Goal: Task Accomplishment & Management: Manage account settings

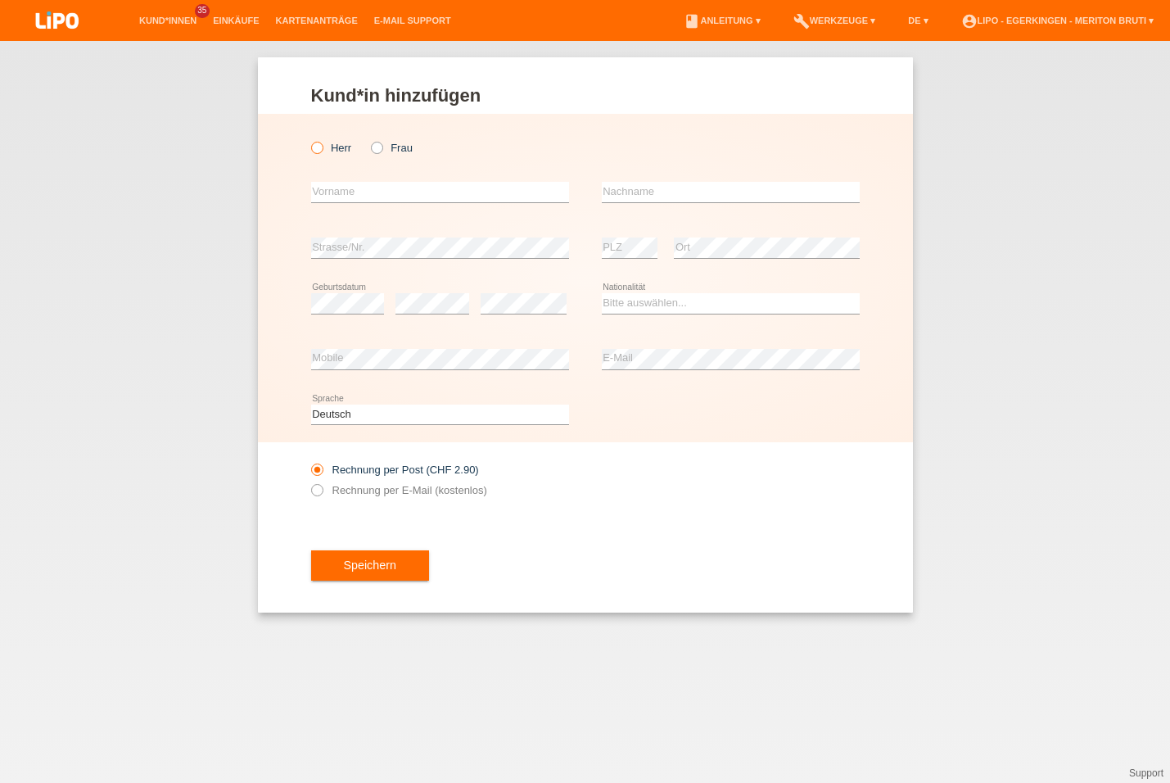
click at [308, 139] on icon at bounding box center [308, 139] width 0 height 0
click at [319, 152] on input "Herr" at bounding box center [316, 147] width 11 height 11
radio input "true"
click at [440, 191] on input "text" at bounding box center [440, 192] width 258 height 20
type input "S"
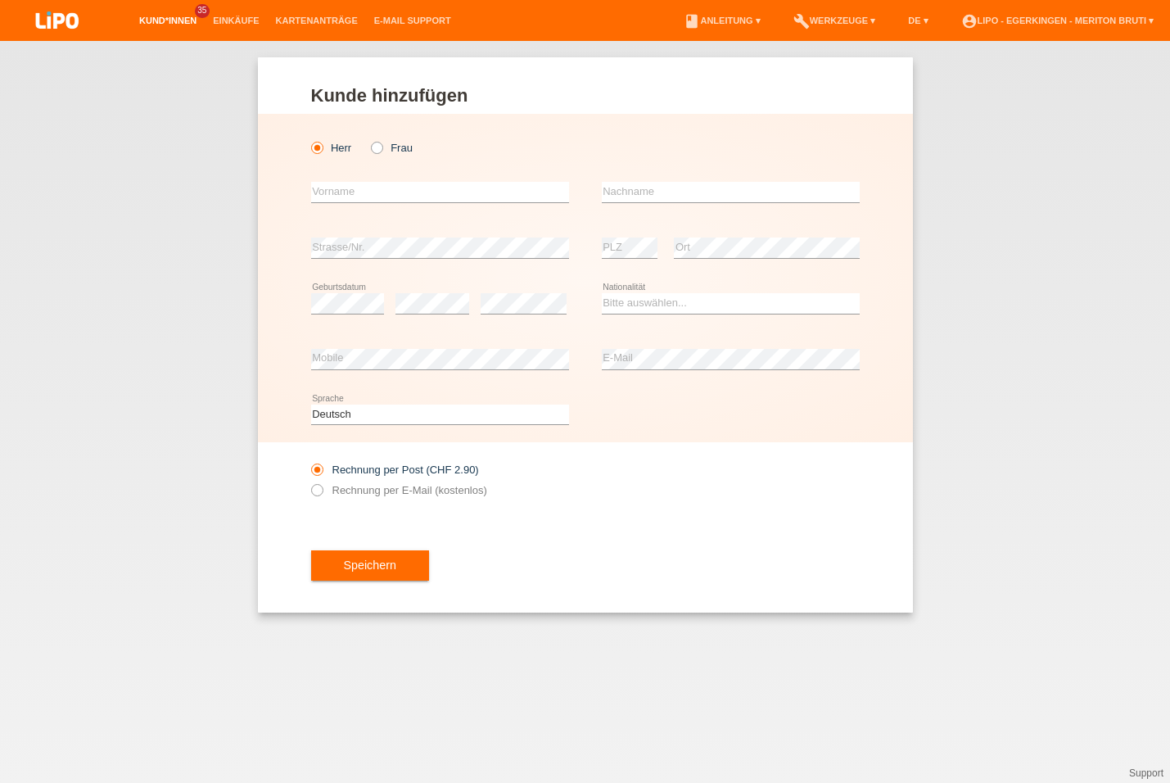
click at [166, 16] on link "Kund*innen" at bounding box center [168, 21] width 74 height 10
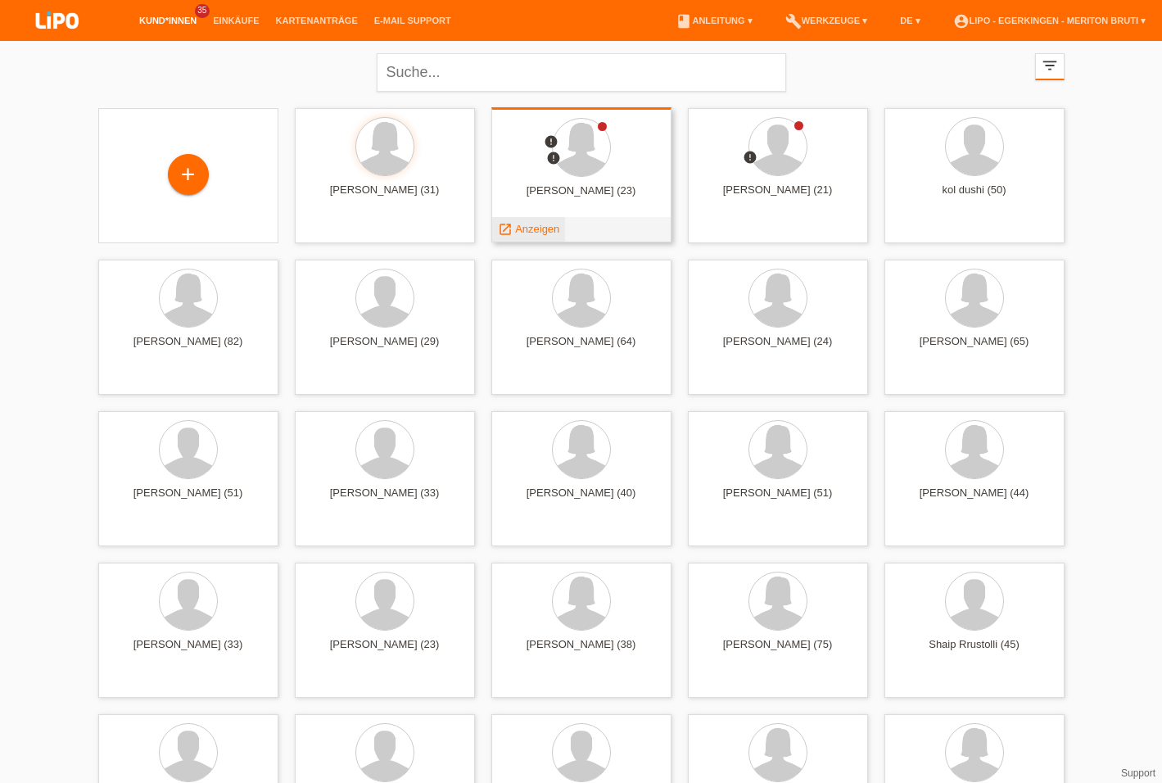
click at [544, 233] on span "Anzeigen" at bounding box center [537, 229] width 44 height 12
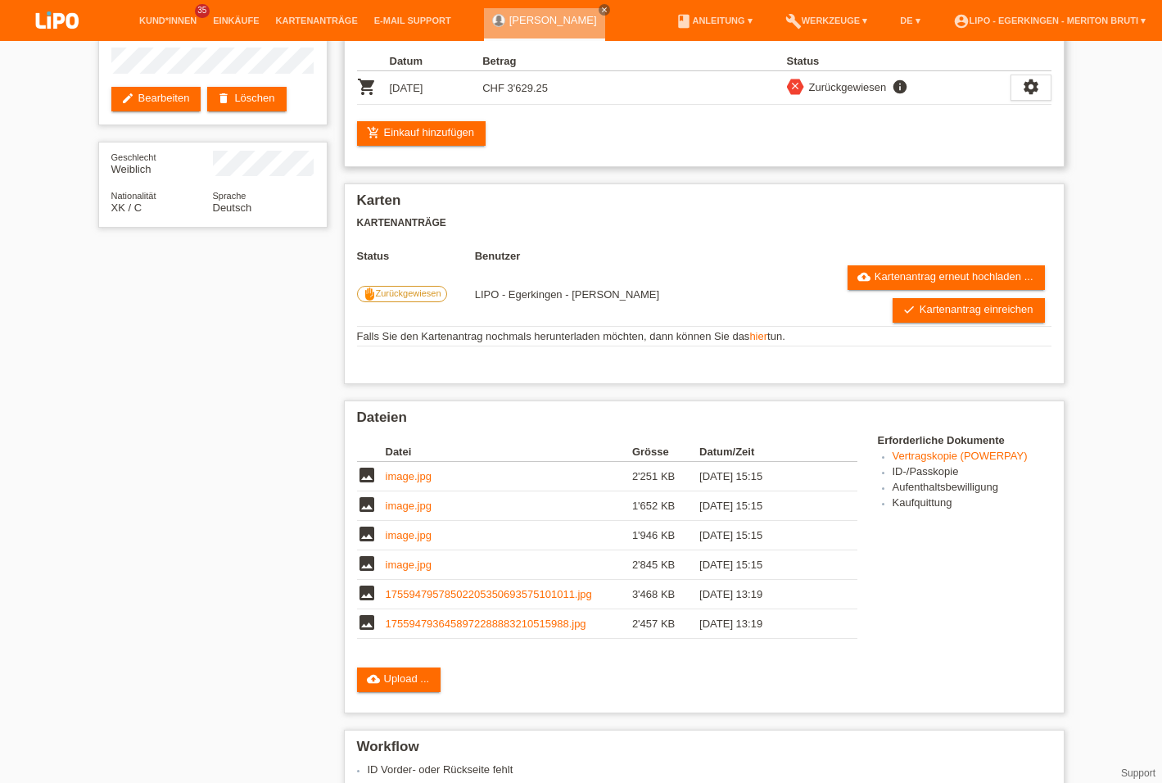
scroll to position [247, 0]
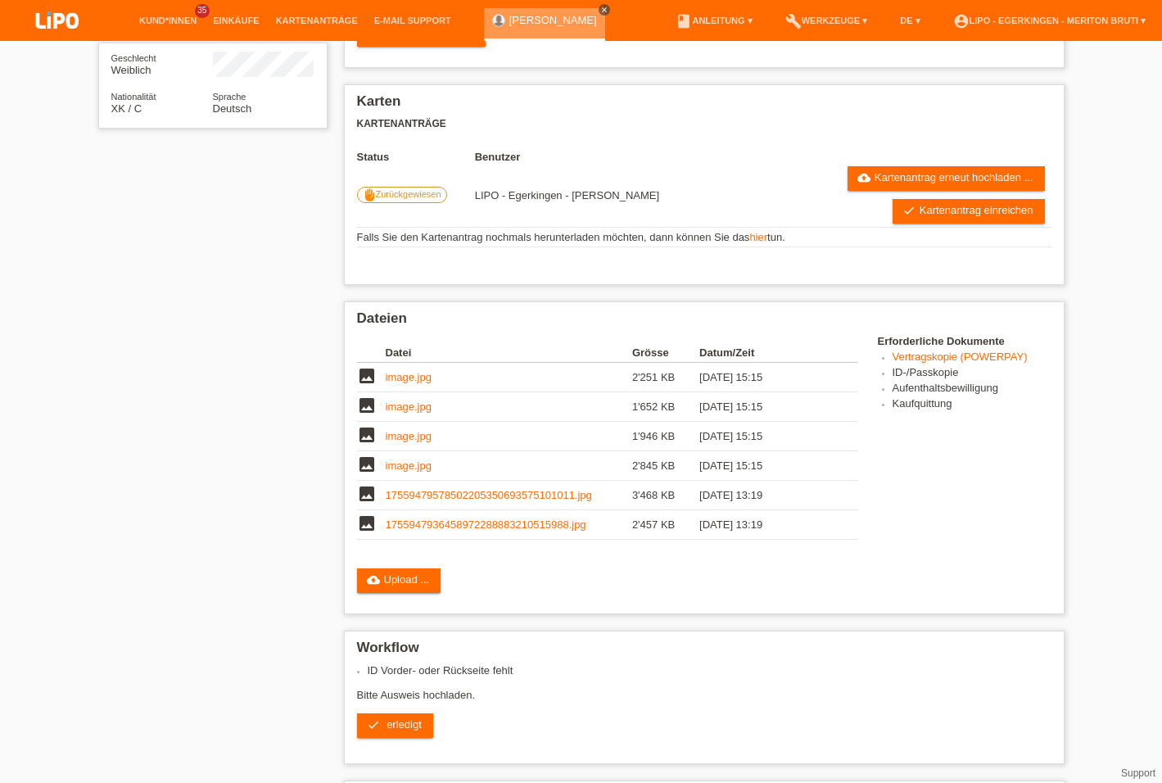
click at [600, 12] on icon "close" at bounding box center [604, 10] width 8 height 8
click at [156, 25] on link "Kund*innen" at bounding box center [168, 21] width 74 height 10
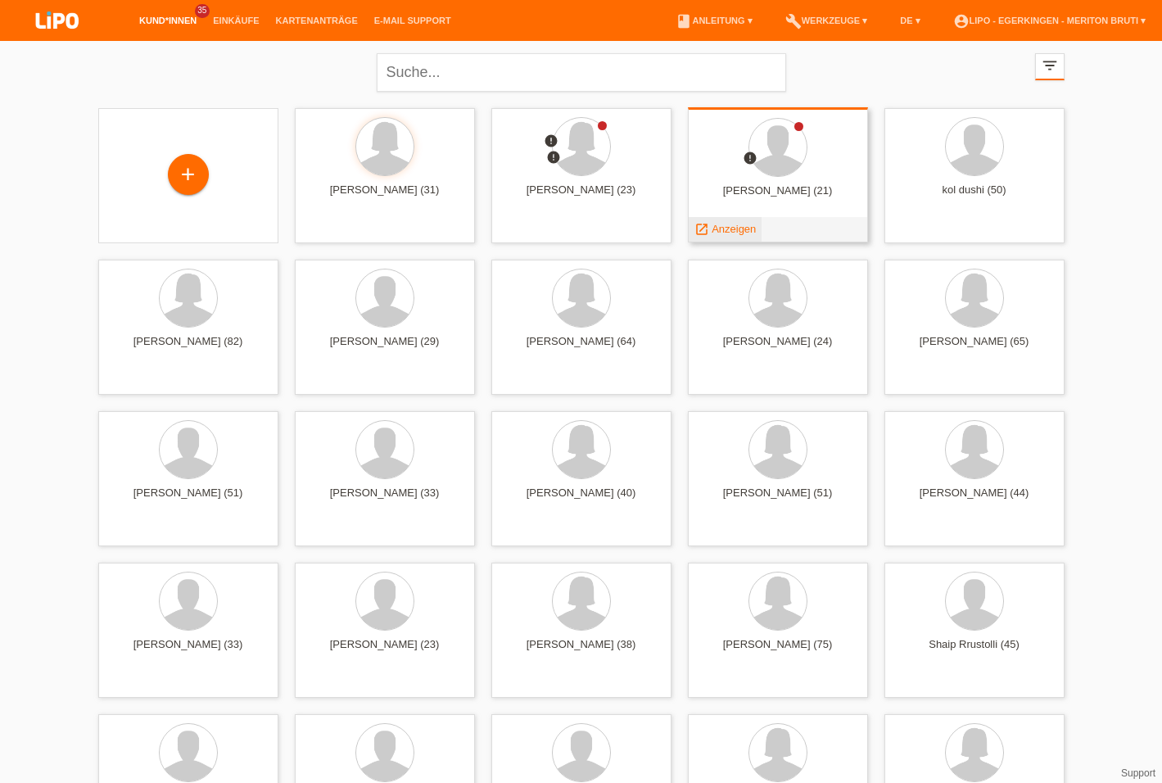
click at [719, 232] on span "Anzeigen" at bounding box center [733, 229] width 44 height 12
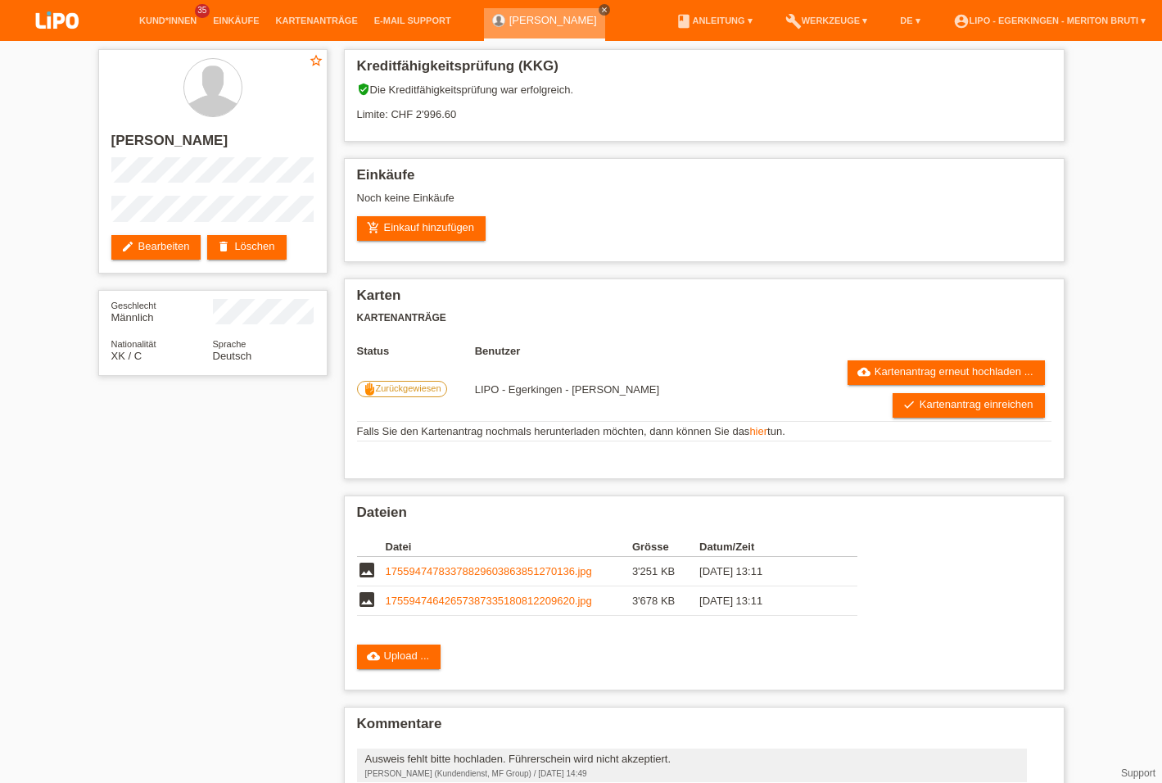
click at [600, 9] on icon "close" at bounding box center [604, 10] width 8 height 8
click at [177, 19] on link "Kund*innen" at bounding box center [168, 21] width 74 height 10
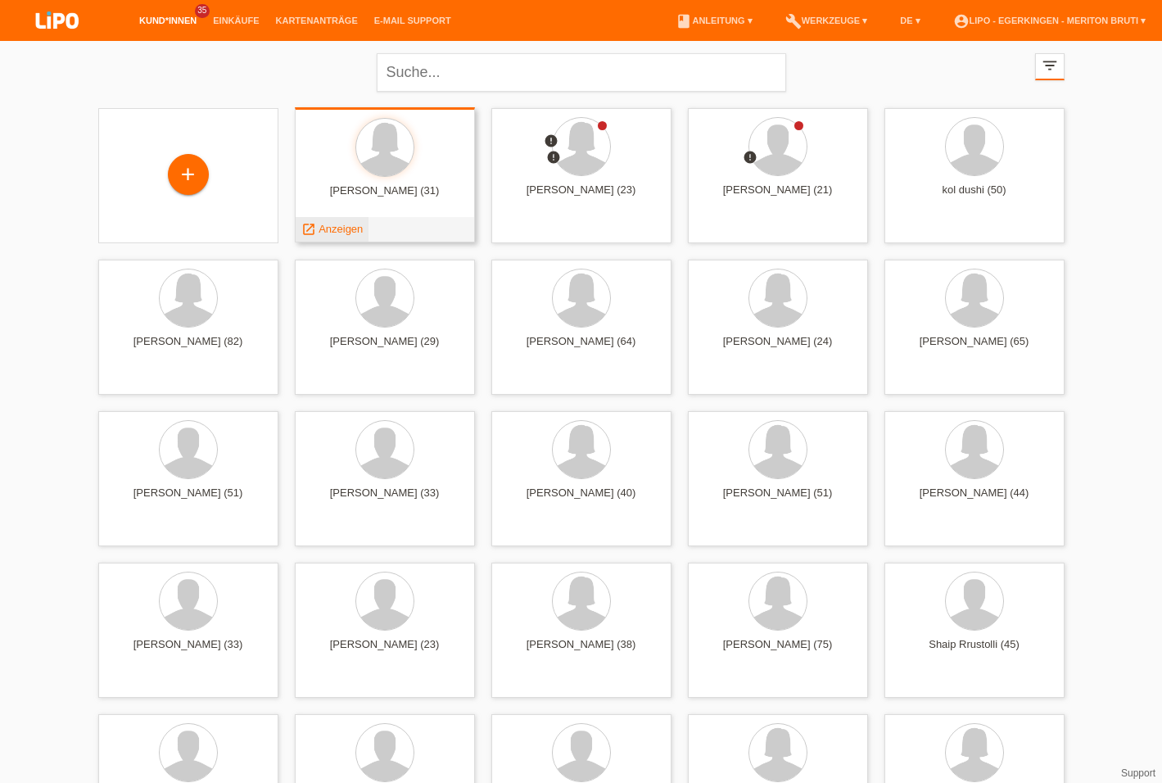
click at [344, 232] on span "Anzeigen" at bounding box center [340, 229] width 44 height 12
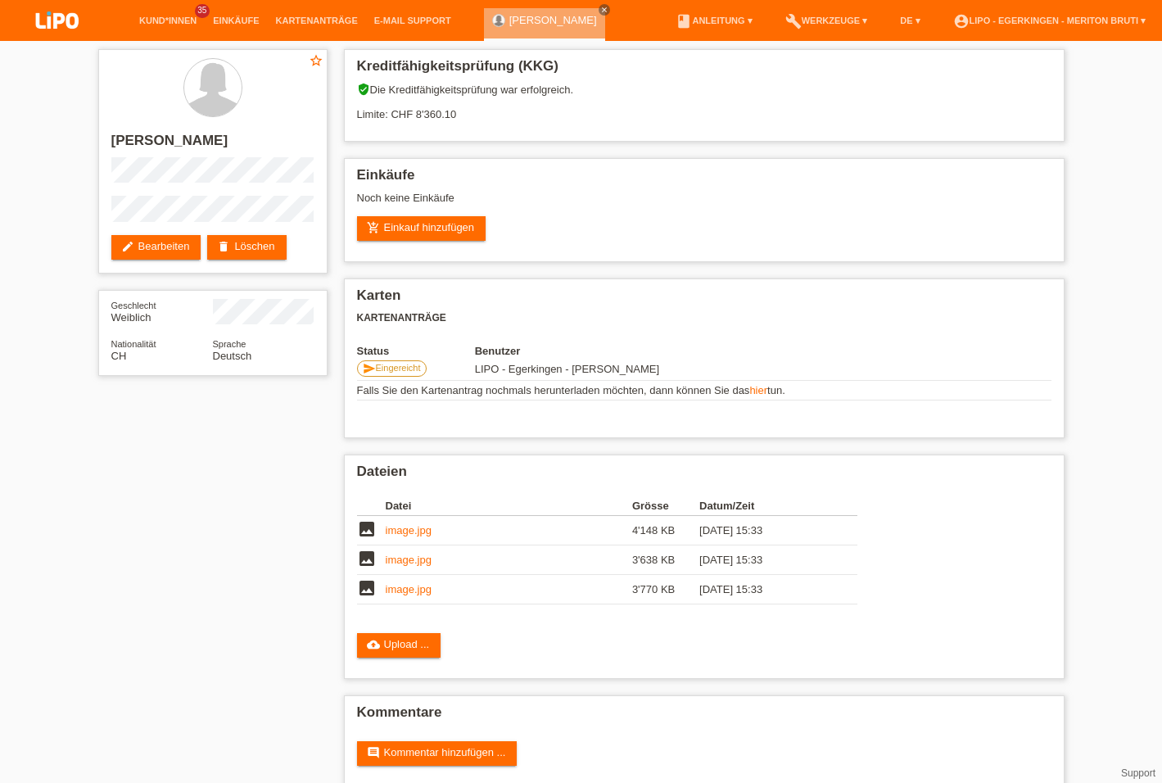
click at [182, 14] on li "Kund*innen 35" at bounding box center [168, 21] width 74 height 42
click at [181, 21] on link "Kund*innen" at bounding box center [168, 21] width 74 height 10
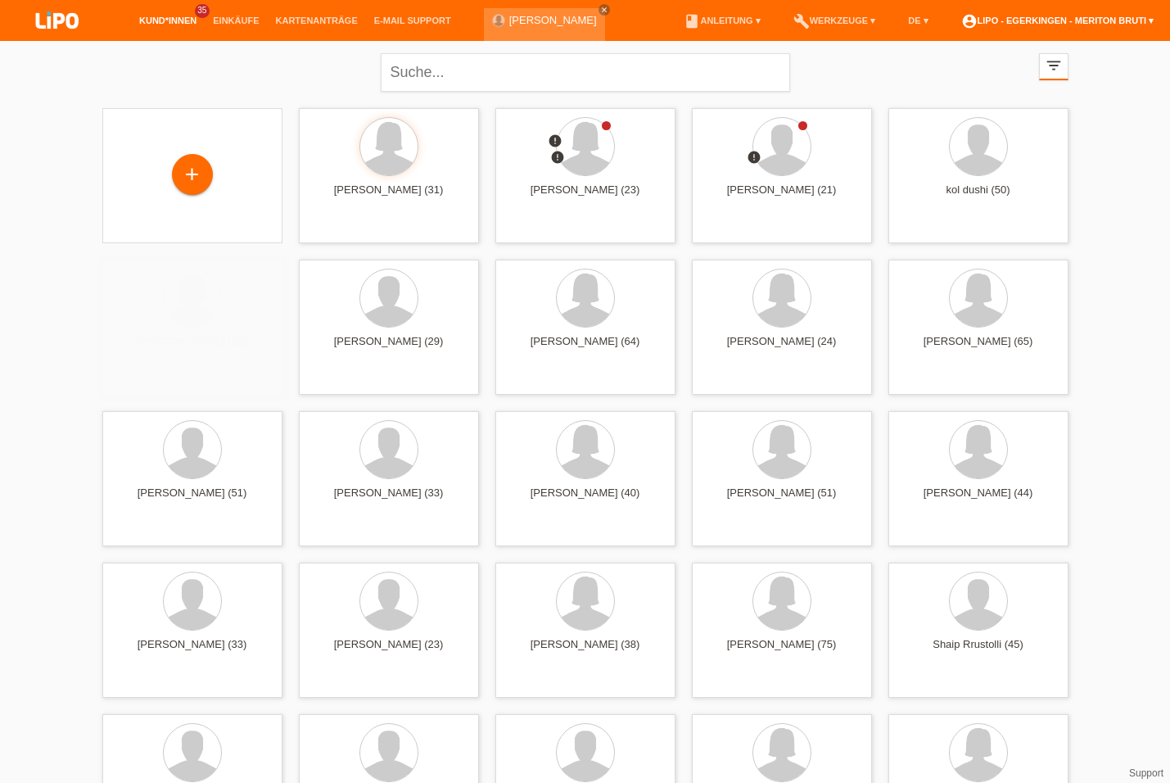
drag, startPoint x: 1123, startPoint y: 20, endPoint x: 1044, endPoint y: 23, distance: 79.4
click at [1122, 21] on link "account_circle LIPO - Egerkingen - Meriton Bruti ▾" at bounding box center [1057, 21] width 209 height 10
click at [1029, 20] on link "account_circle LIPO - Egerkingen - Meriton Bruti ▾" at bounding box center [1057, 21] width 209 height 10
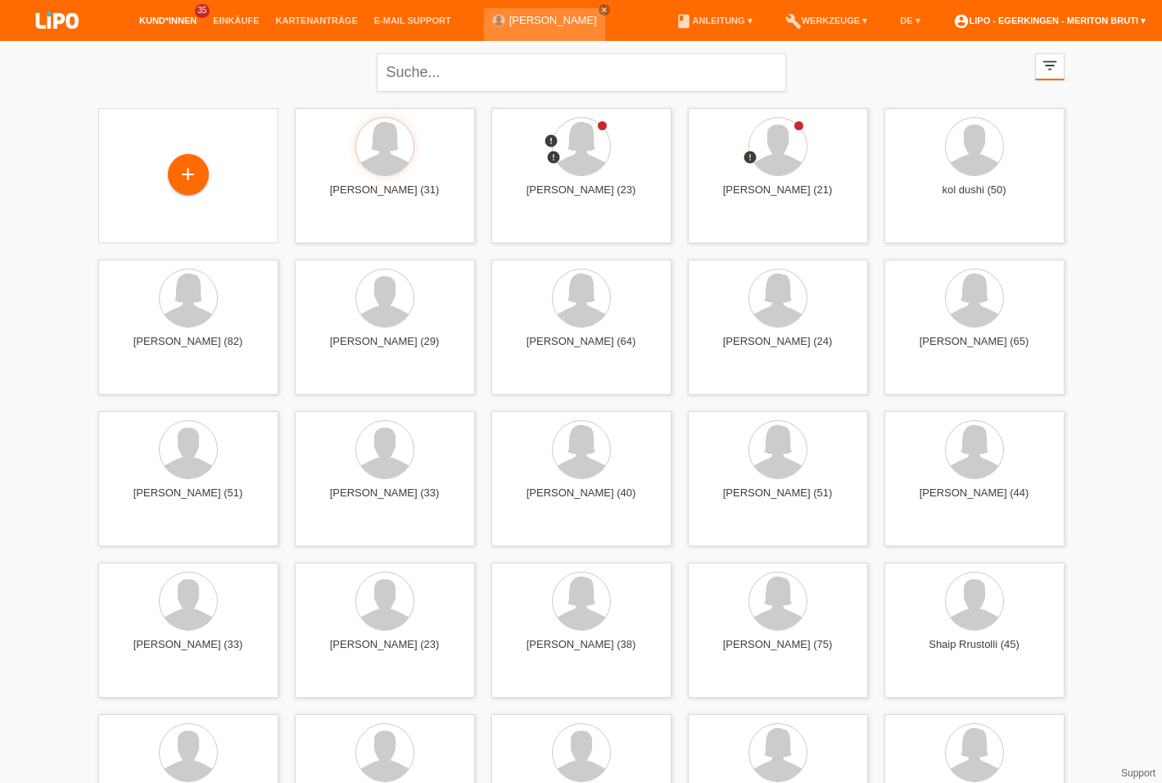
click at [1044, 23] on link "account_circle LIPO - Egerkingen - Meriton Bruti ▾" at bounding box center [1049, 21] width 209 height 10
click at [946, 102] on link "Logout" at bounding box center [956, 108] width 33 height 12
